Goal: Task Accomplishment & Management: Complete application form

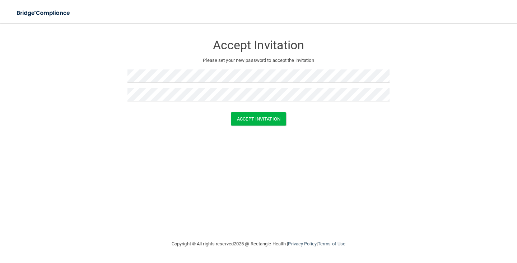
drag, startPoint x: 143, startPoint y: 169, endPoint x: 169, endPoint y: 141, distance: 38.1
click at [143, 169] on div "Accept Invitation Please set your new password to accept the invitation Accept …" at bounding box center [258, 131] width 489 height 202
click at [259, 114] on button "Accept Invitation" at bounding box center [258, 118] width 55 height 13
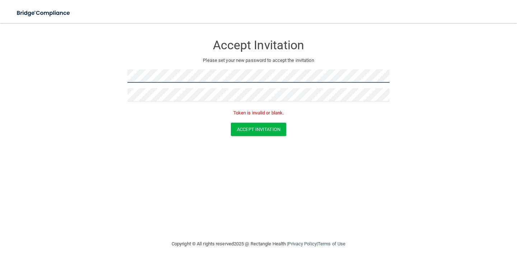
click at [54, 98] on form "Accept Invitation Please set your new password to accept the invitation Token i…" at bounding box center [258, 87] width 489 height 114
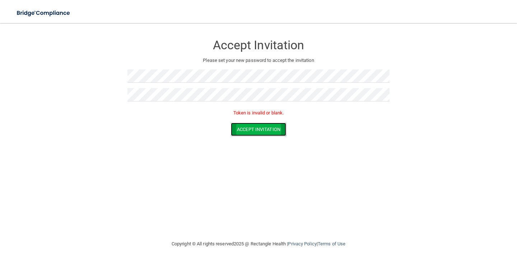
click at [248, 132] on button "Accept Invitation" at bounding box center [258, 129] width 55 height 13
click at [271, 103] on div at bounding box center [259, 97] width 262 height 19
click at [271, 130] on button "Accept Invitation" at bounding box center [258, 129] width 55 height 13
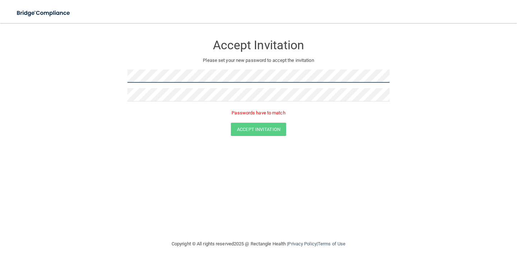
click at [45, 91] on form "Accept Invitation Please set your new password to accept the invitation Passwor…" at bounding box center [258, 87] width 489 height 114
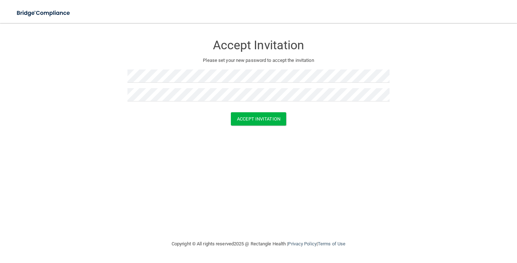
click at [295, 164] on div "Accept Invitation Please set your new password to accept the invitation Accept …" at bounding box center [258, 131] width 489 height 202
click at [264, 118] on button "Accept Invitation" at bounding box center [258, 118] width 55 height 13
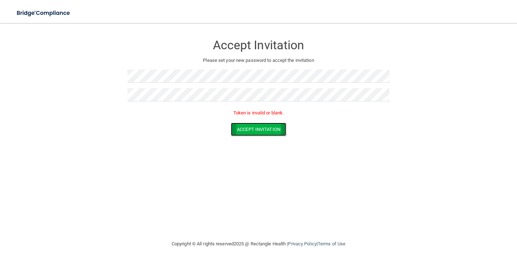
click at [265, 133] on button "Accept Invitation" at bounding box center [258, 129] width 55 height 13
